Goal: Go to known website: Go to known website

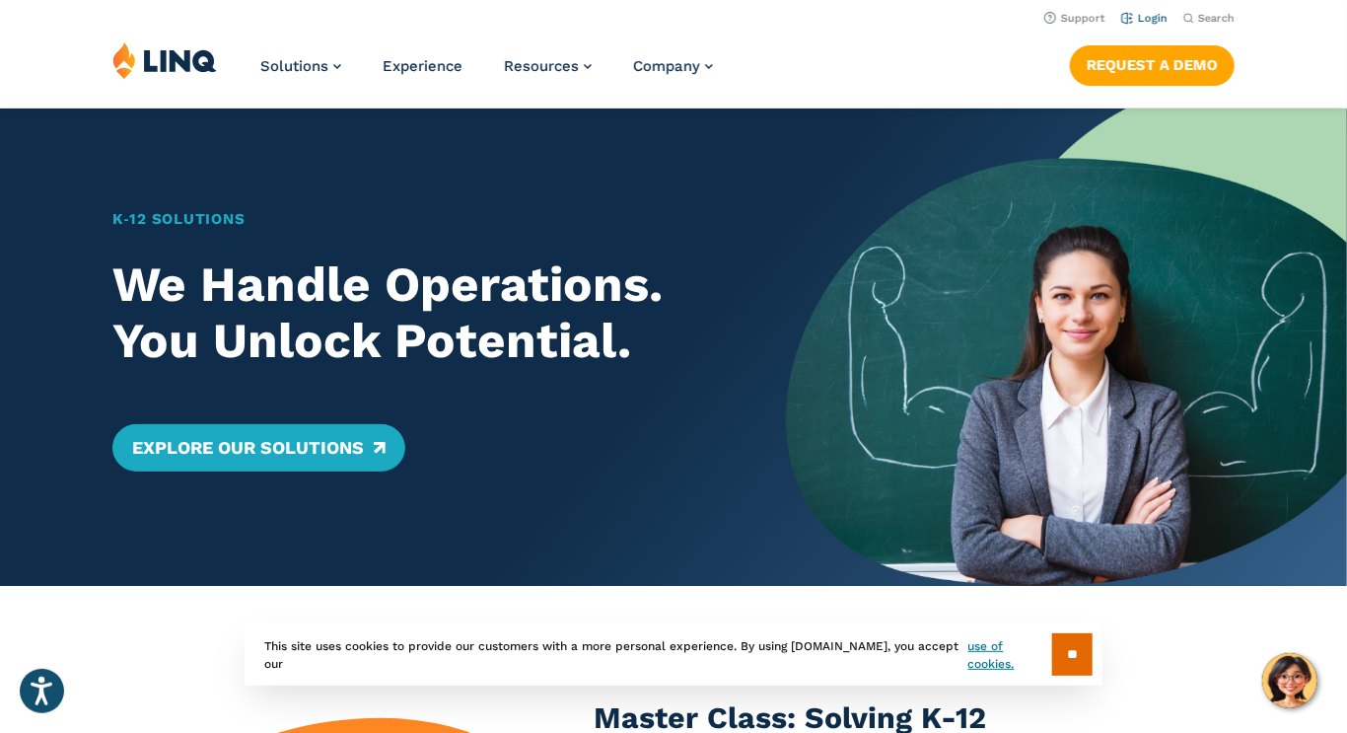
click at [1146, 15] on link "Login" at bounding box center [1144, 18] width 46 height 13
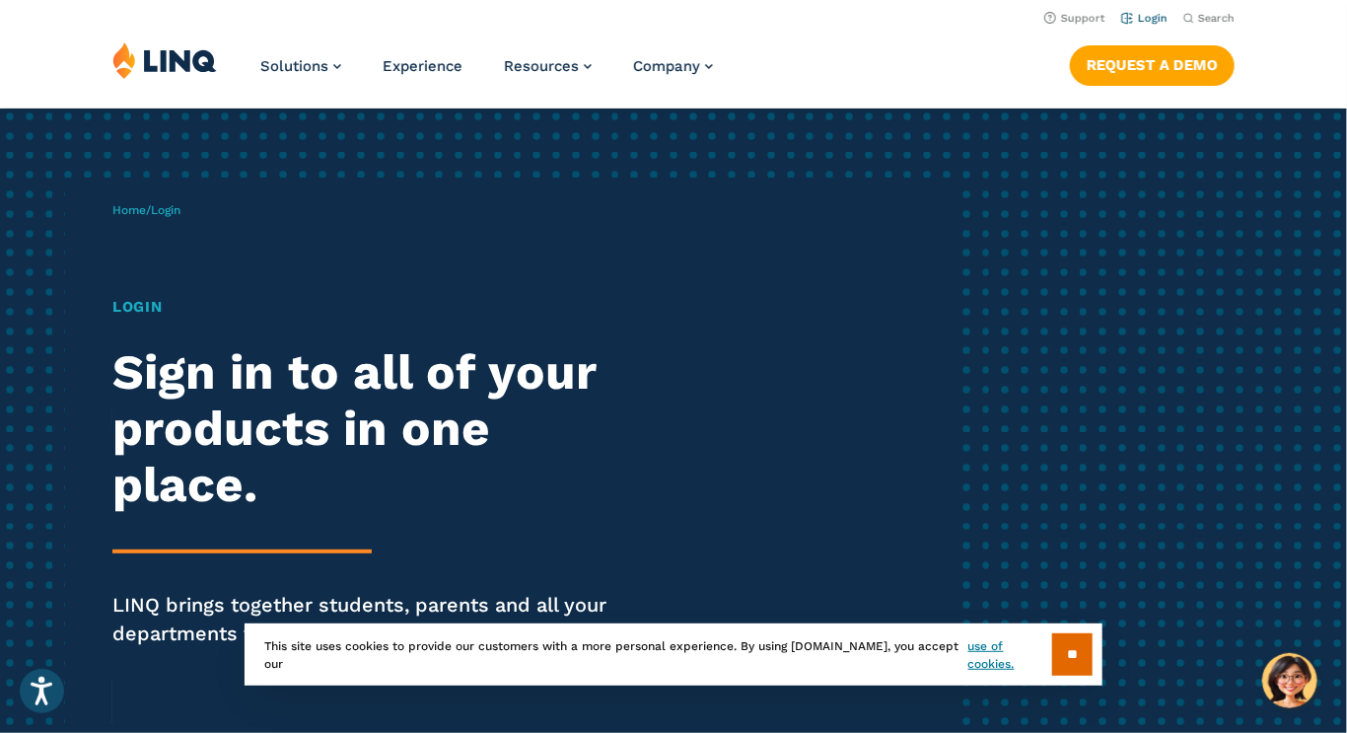
click at [1142, 21] on link "Login" at bounding box center [1144, 18] width 46 height 13
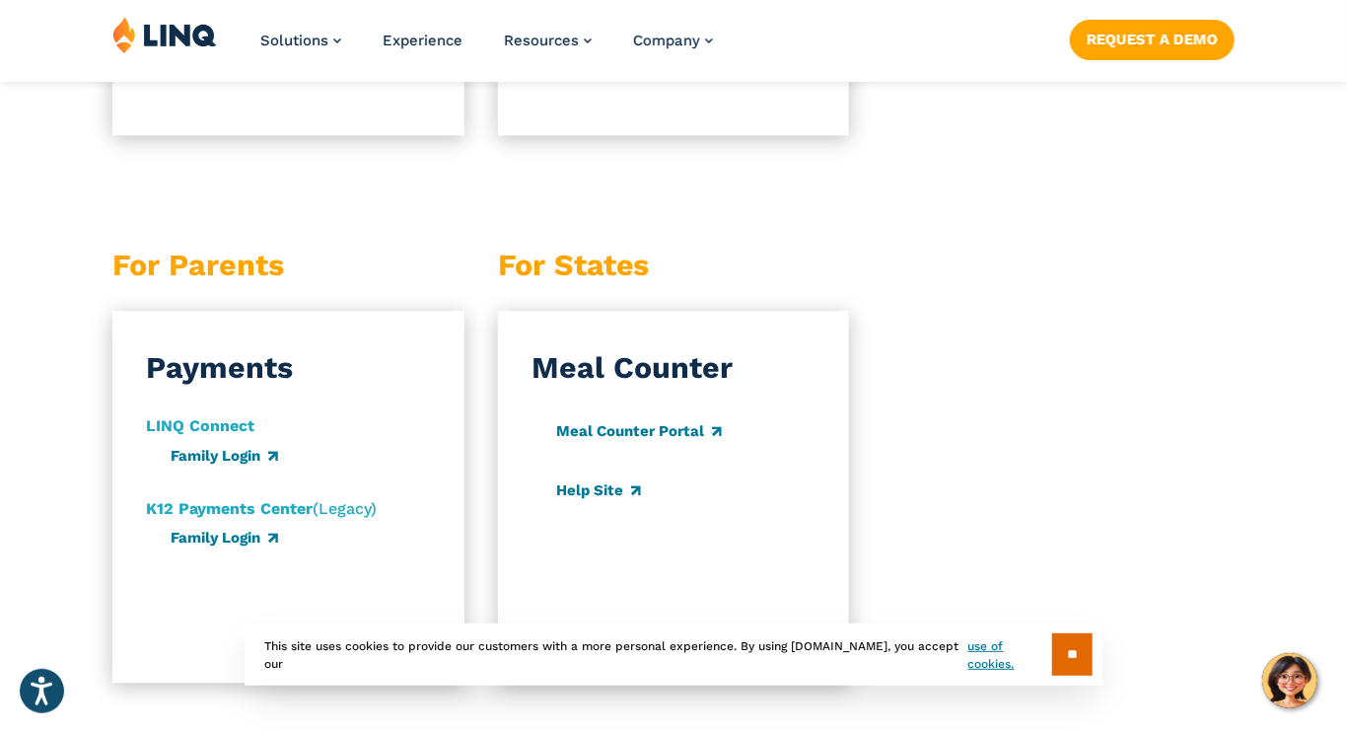
scroll to position [1985, 0]
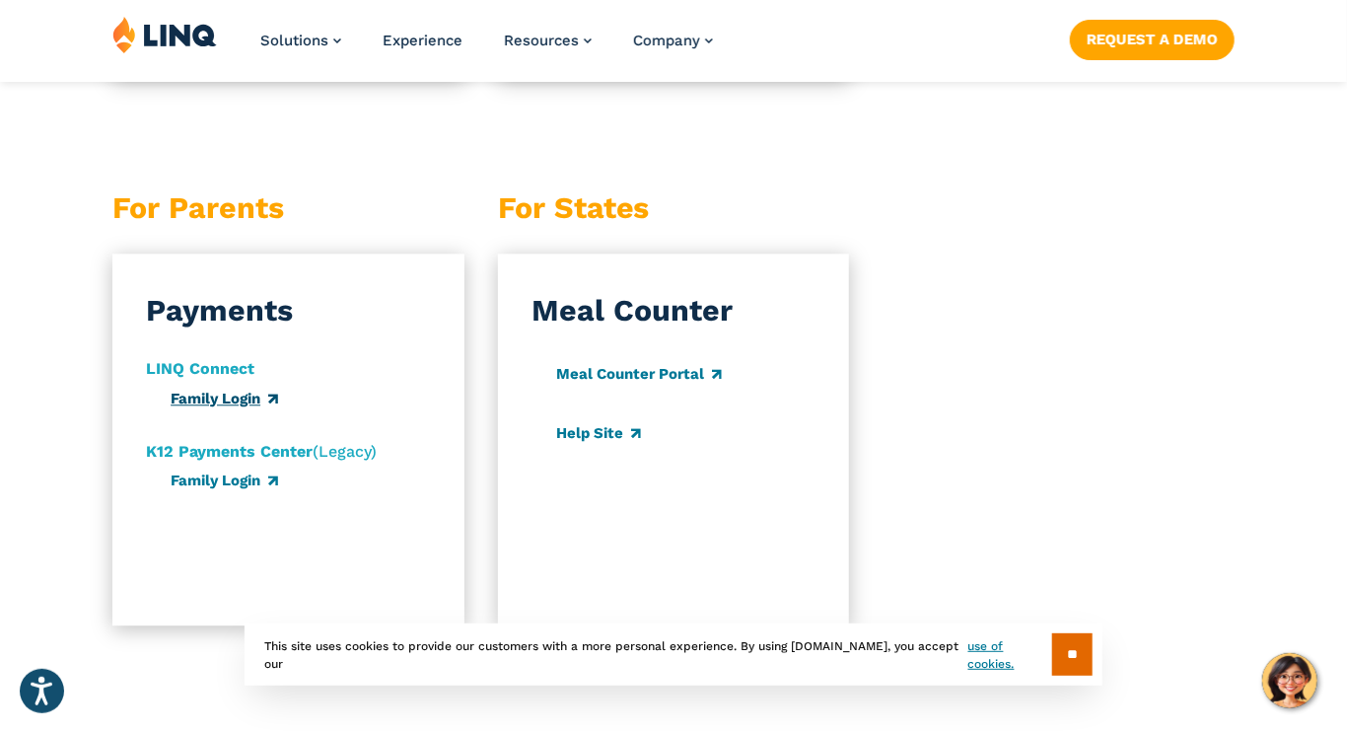
click at [193, 407] on link "Family Login" at bounding box center [225, 399] width 108 height 18
